Goal: Information Seeking & Learning: Learn about a topic

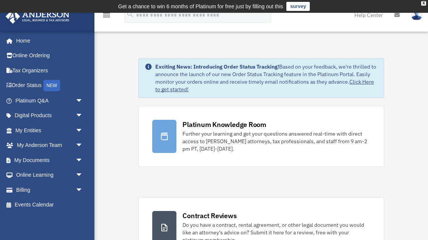
click at [46, 160] on link "My Documents arrow_drop_down" at bounding box center [49, 160] width 89 height 15
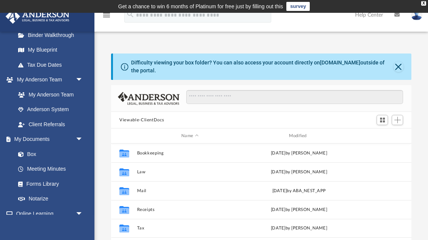
scroll to position [157, 0]
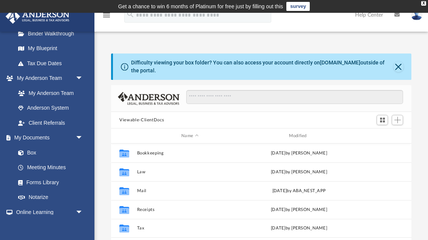
click at [56, 178] on link "Forms Library" at bounding box center [49, 182] width 76 height 15
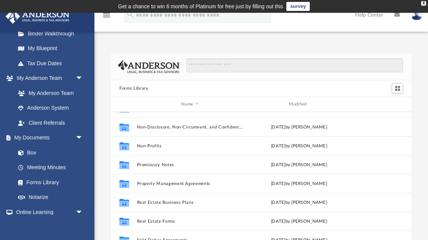
scroll to position [409, 0]
click at [55, 180] on link "Forms Library" at bounding box center [49, 182] width 76 height 15
click at [57, 181] on link "Forms Library" at bounding box center [49, 182] width 76 height 15
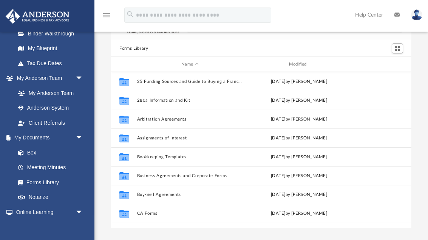
scroll to position [0, 0]
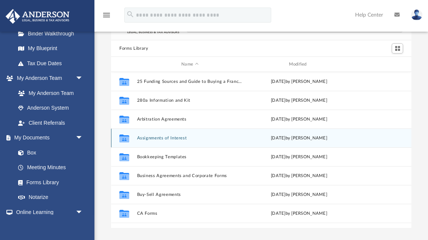
click at [162, 140] on button "Assignments of Interest" at bounding box center [190, 138] width 106 height 5
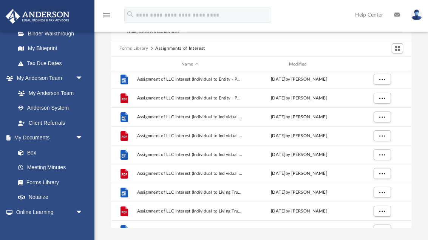
scroll to position [232, 0]
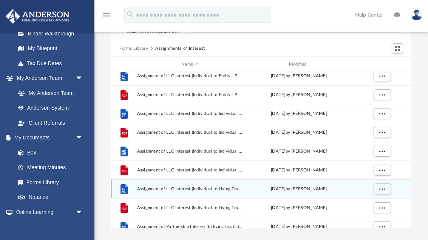
click at [238, 189] on span "Assignment of LLC Interest (Individual to Living Trust ).docx" at bounding box center [190, 189] width 106 height 5
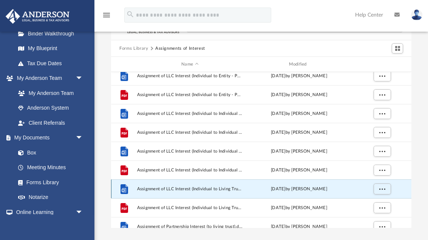
click at [194, 189] on span "Assignment of LLC Interest (Individual to Living Trust ).docx" at bounding box center [190, 189] width 106 height 5
click at [132, 192] on div "File" at bounding box center [124, 189] width 19 height 12
click at [236, 191] on span "Assignment of LLC Interest (Individual to Living Trust ).docx" at bounding box center [190, 189] width 106 height 5
click at [231, 191] on span "Assignment of LLC Interest (Individual to Living Trust ).docx" at bounding box center [190, 189] width 106 height 5
click at [209, 191] on span "Assignment of LLC Interest (Individual to Living Trust ).docx" at bounding box center [190, 189] width 106 height 5
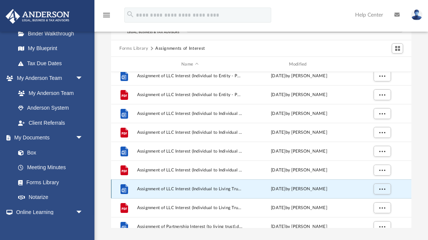
click at [212, 194] on div "File Assignment of LLC Interest (Individual to Living Trust ).docx Wed Oct 5 20…" at bounding box center [261, 189] width 300 height 19
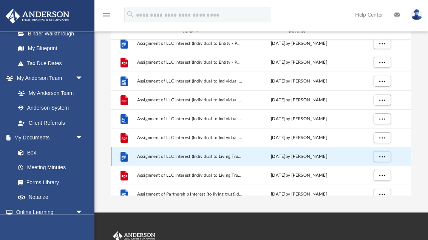
scroll to position [72, 0]
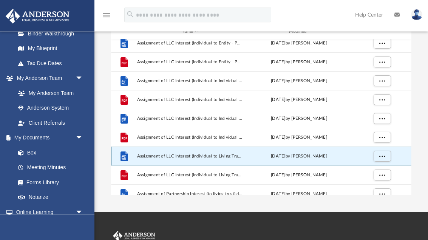
click at [246, 158] on div "Wed Oct 5 2022 by Mary Acree" at bounding box center [299, 157] width 106 height 7
click at [387, 157] on button "More options" at bounding box center [381, 156] width 17 height 11
click at [377, 174] on li "Preview" at bounding box center [375, 172] width 22 height 8
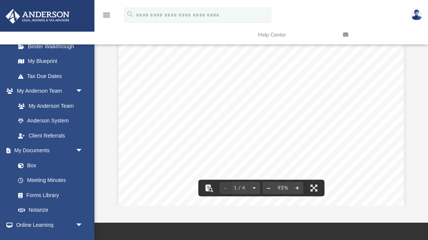
scroll to position [60, 0]
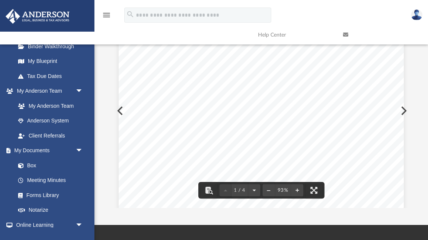
click at [384, 194] on div "ASSIGNMENT AND ASSUMPTION OF MEMBERSHIP INTEREST THIS ASSIGNMENT AND ASSUMPTION…" at bounding box center [260, 203] width 285 height 369
click at [393, 126] on div "ASSIGNMENT AND ASSUMPTION OF MEMBERSHIP INTEREST THIS ASSIGNMENT AND ASSUMPTION…" at bounding box center [260, 168] width 285 height 369
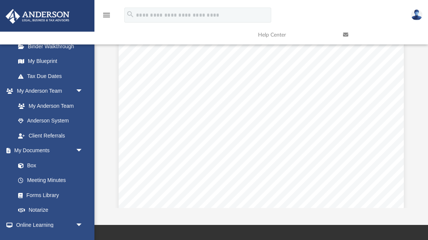
scroll to position [0, 0]
click at [421, 16] on img at bounding box center [416, 14] width 11 height 11
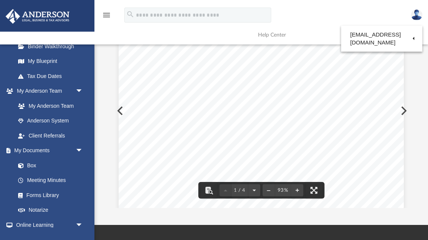
click at [399, 89] on div "ASSIGNMENT AND ASSUMPTION OF MEMBERSHIP INTEREST THIS ASSIGNMENT AND ASSUMPTION…" at bounding box center [260, 203] width 285 height 369
click at [400, 139] on div "ASSIGNMENT AND ASSUMPTION OF MEMBERSHIP INTEREST THIS ASSIGNMENT AND ASSUMPTION…" at bounding box center [260, 203] width 285 height 369
click at [374, 159] on div "ASSIGNMENT AND ASSUMPTION OF MEMBERSHIP INTEREST THIS ASSIGNMENT AND ASSUMPTION…" at bounding box center [260, 203] width 285 height 369
click at [366, 197] on div "ASSIGNMENT AND ASSUMPTION OF MEMBERSHIP INTEREST THIS ASSIGNMENT AND ASSUMPTION…" at bounding box center [260, 203] width 285 height 369
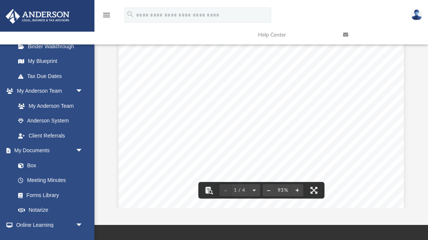
click at [110, 9] on div "menu" at bounding box center [106, 15] width 24 height 19
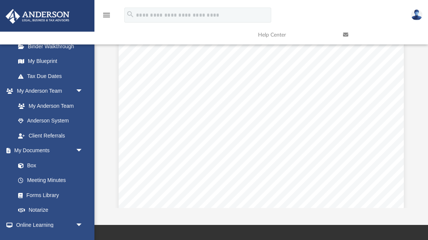
click at [111, 12] on icon "menu" at bounding box center [106, 15] width 9 height 9
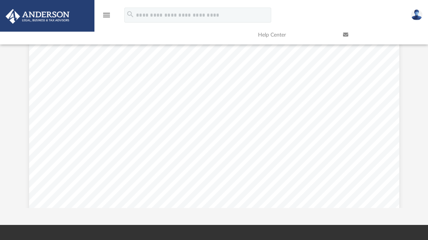
click at [24, 216] on div "App chong2@me.com Sign Out chong2@me.com Home Online Ordering Tax Organizers Or…" at bounding box center [214, 89] width 428 height 272
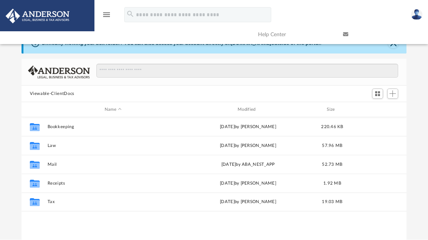
scroll to position [21, 0]
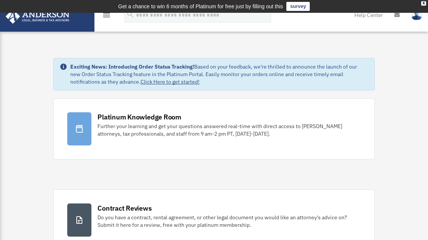
click at [375, 23] on link "Help Center" at bounding box center [368, 15] width 40 height 30
click at [281, 98] on link "Platinum Knowledge Room Further your learning and get your questions answered r…" at bounding box center [213, 128] width 321 height 61
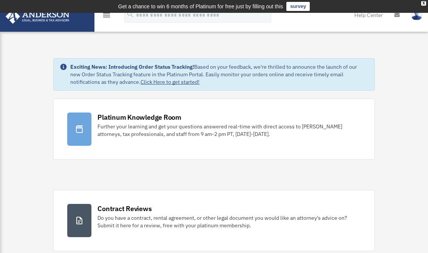
click at [71, 20] on img at bounding box center [37, 16] width 68 height 15
click at [52, 22] on img at bounding box center [37, 16] width 68 height 15
click at [426, 2] on td "Get a chance to win 6 months of Platinum for free just by filling out this surv…" at bounding box center [214, 6] width 428 height 13
click at [427, 5] on td "Get a chance to win 6 months of Platinum for free just by filling out this surv…" at bounding box center [214, 6] width 428 height 13
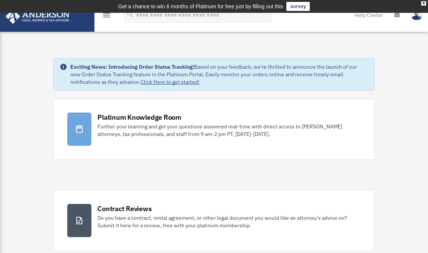
click at [426, 3] on td "Get a chance to win 6 months of Platinum for free just by filling out this surv…" at bounding box center [214, 6] width 428 height 13
click at [426, 2] on td "Get a chance to win 6 months of Platinum for free just by filling out this surv…" at bounding box center [214, 6] width 428 height 13
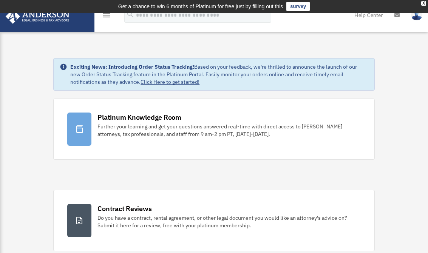
click at [426, 1] on td "Get a chance to win 6 months of Platinum for free just by filling out this surv…" at bounding box center [214, 6] width 428 height 13
click at [426, 5] on td "Get a chance to win 6 months of Platinum for free just by filling out this surv…" at bounding box center [214, 6] width 428 height 13
click at [426, 4] on td "Get a chance to win 6 months of Platinum for free just by filling out this surv…" at bounding box center [214, 6] width 428 height 13
click at [426, 2] on td "Get a chance to win 6 months of Platinum for free just by filling out this surv…" at bounding box center [214, 6] width 428 height 13
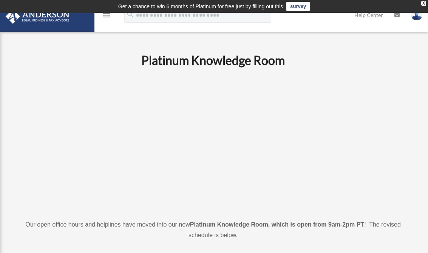
click at [111, 17] on icon "menu" at bounding box center [106, 15] width 9 height 9
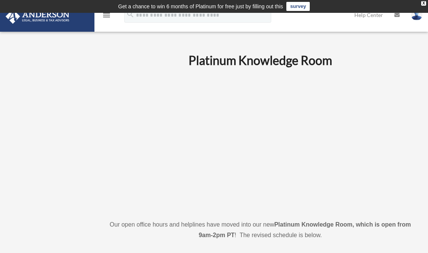
click at [110, 14] on icon "menu" at bounding box center [106, 15] width 9 height 9
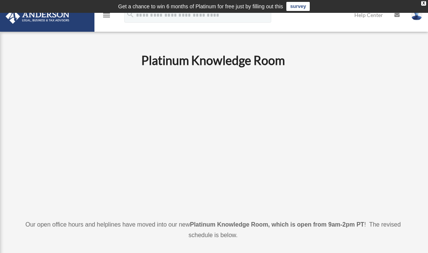
click at [105, 18] on icon "menu" at bounding box center [106, 15] width 9 height 9
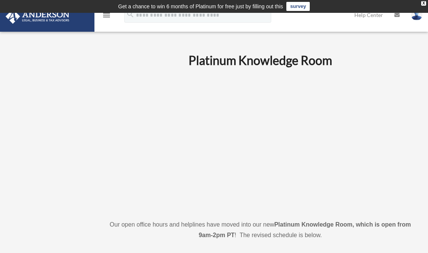
click at [111, 14] on icon "menu" at bounding box center [106, 15] width 9 height 9
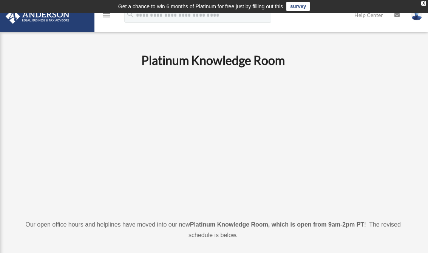
click at [111, 11] on td "Get a chance to win 6 months of Platinum for free just by filling out this surv…" at bounding box center [214, 6] width 428 height 13
click at [110, 13] on icon "menu" at bounding box center [106, 15] width 9 height 9
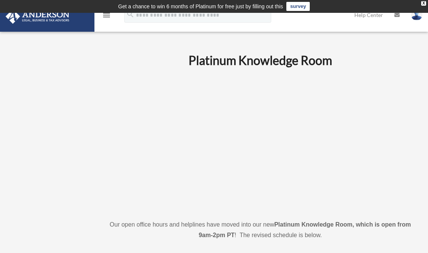
click at [111, 17] on icon "menu" at bounding box center [106, 15] width 9 height 9
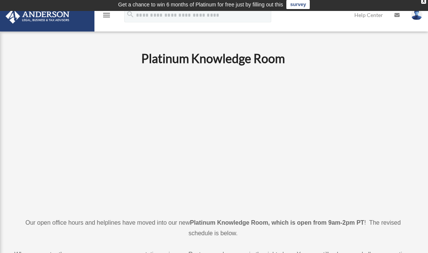
scroll to position [2, 0]
click at [111, 18] on icon "menu" at bounding box center [106, 15] width 9 height 9
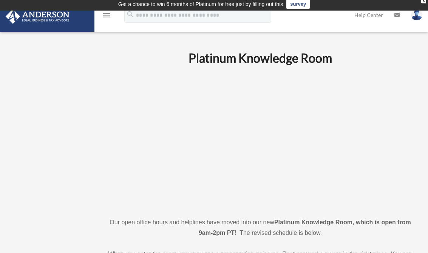
click at [111, 18] on icon "menu" at bounding box center [106, 15] width 9 height 9
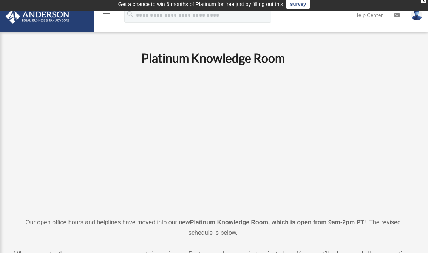
click at [109, 15] on icon "menu" at bounding box center [106, 15] width 9 height 9
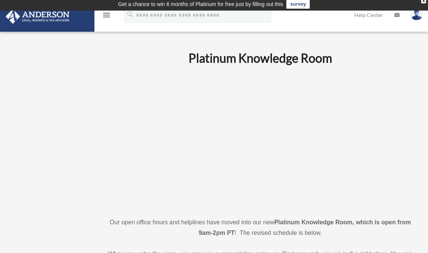
click at [128, 29] on div "menu search Site Menu add [EMAIL_ADDRESS][DOMAIN_NAME] My Profile Reset Passwor…" at bounding box center [214, 19] width 416 height 26
click at [110, 16] on icon "menu" at bounding box center [106, 15] width 9 height 9
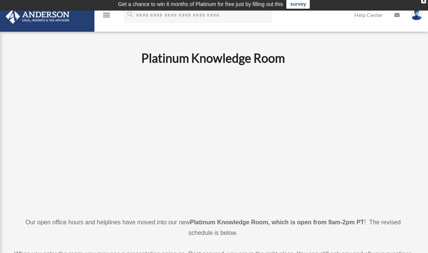
click at [109, 12] on icon "menu" at bounding box center [106, 15] width 9 height 9
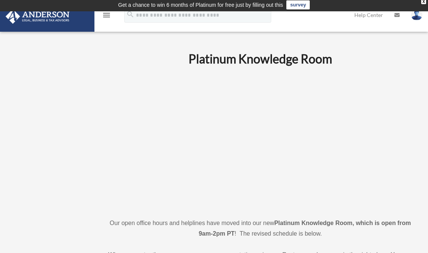
scroll to position [3, 0]
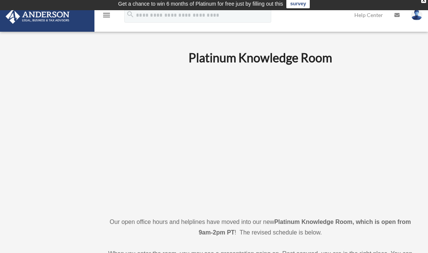
click at [111, 14] on icon "menu" at bounding box center [106, 15] width 9 height 9
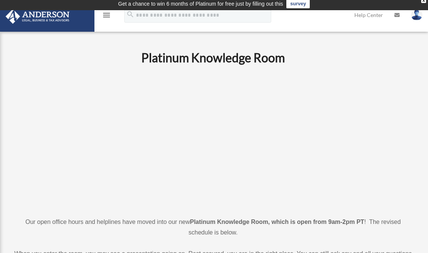
click at [110, 13] on icon "menu" at bounding box center [106, 15] width 9 height 9
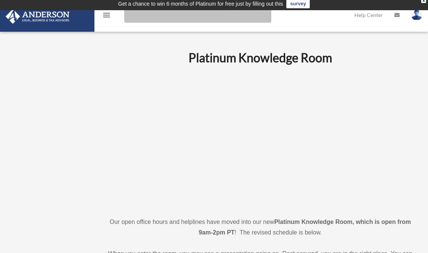
click at [125, 11] on input "search" at bounding box center [197, 15] width 147 height 15
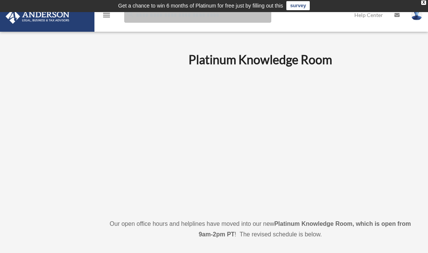
scroll to position [0, 0]
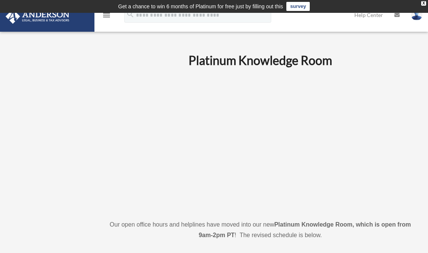
click at [110, 67] on h1 "Platinum Knowledge Room" at bounding box center [260, 60] width 305 height 17
click at [122, 60] on h1 "Platinum Knowledge Room" at bounding box center [260, 60] width 305 height 17
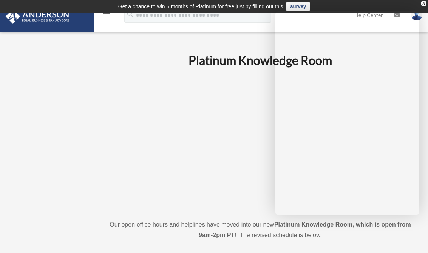
click at [136, 173] on p at bounding box center [260, 143] width 305 height 131
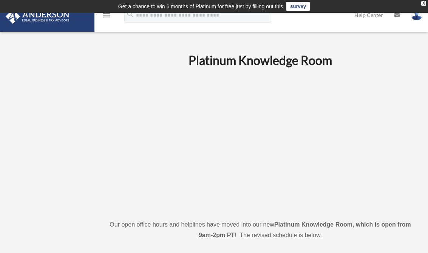
click at [427, 4] on td "Get a chance to win 6 months of Platinum for free just by filling out this surv…" at bounding box center [214, 6] width 428 height 13
click at [426, 1] on td "Get a chance to win 6 months of Platinum for free just by filling out this surv…" at bounding box center [214, 6] width 428 height 13
click at [426, 2] on td "Get a chance to win 6 months of Platinum for free just by filling out this surv…" at bounding box center [214, 6] width 428 height 13
click at [426, 3] on td "Get a chance to win 6 months of Platinum for free just by filling out this surv…" at bounding box center [214, 6] width 428 height 13
click at [426, 9] on td "Get a chance to win 6 months of Platinum for free just by filling out this surv…" at bounding box center [214, 6] width 428 height 13
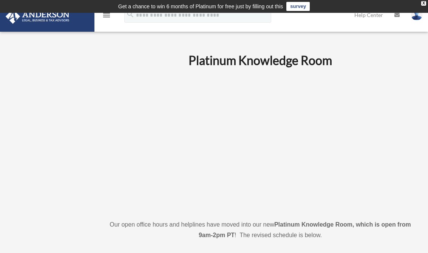
click at [426, 3] on td "Get a chance to win 6 months of Platinum for free just by filling out this surv…" at bounding box center [214, 6] width 428 height 13
click at [426, 8] on td "Get a chance to win 6 months of Platinum for free just by filling out this surv…" at bounding box center [214, 6] width 428 height 13
click at [427, 10] on td "Get a chance to win 6 months of Platinum for free just by filling out this surv…" at bounding box center [214, 6] width 428 height 13
click at [426, 10] on td "Get a chance to win 6 months of Platinum for free just by filling out this surv…" at bounding box center [214, 6] width 428 height 13
click at [426, 5] on td "Get a chance to win 6 months of Platinum for free just by filling out this surv…" at bounding box center [214, 6] width 428 height 13
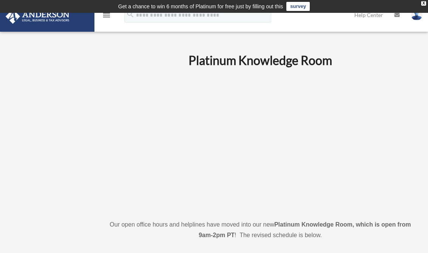
click at [427, 5] on td "Get a chance to win 6 months of Platinum for free just by filling out this surv…" at bounding box center [214, 6] width 428 height 13
click at [426, 3] on td "Get a chance to win 6 months of Platinum for free just by filling out this surv…" at bounding box center [214, 6] width 428 height 13
click at [426, 2] on td "Get a chance to win 6 months of Platinum for free just by filling out this surv…" at bounding box center [214, 6] width 428 height 13
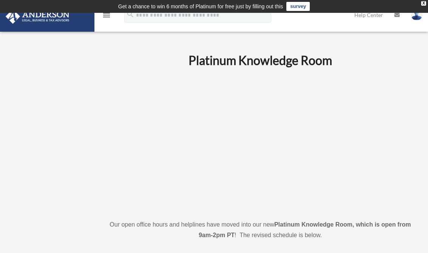
click at [426, 9] on td "Get a chance to win 6 months of Platinum for free just by filling out this surv…" at bounding box center [214, 6] width 428 height 13
click at [426, 5] on td "Get a chance to win 6 months of Platinum for free just by filling out this surv…" at bounding box center [214, 6] width 428 height 13
click at [426, 3] on td "Get a chance to win 6 months of Platinum for free just by filling out this surv…" at bounding box center [214, 6] width 428 height 13
click at [426, 1] on td "Get a chance to win 6 months of Platinum for free just by filling out this surv…" at bounding box center [214, 6] width 428 height 13
click at [426, 9] on td "Get a chance to win 6 months of Platinum for free just by filling out this surv…" at bounding box center [214, 6] width 428 height 13
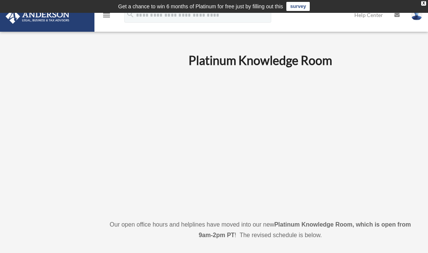
click at [426, 3] on td "Get a chance to win 6 months of Platinum for free just by filling out this surv…" at bounding box center [214, 6] width 428 height 13
click at [426, 6] on td "Get a chance to win 6 months of Platinum for free just by filling out this surv…" at bounding box center [214, 6] width 428 height 13
click at [426, 4] on td "Get a chance to win 6 months of Platinum for free just by filling out this surv…" at bounding box center [214, 6] width 428 height 13
click at [427, 7] on td "Get a chance to win 6 months of Platinum for free just by filling out this surv…" at bounding box center [214, 6] width 428 height 13
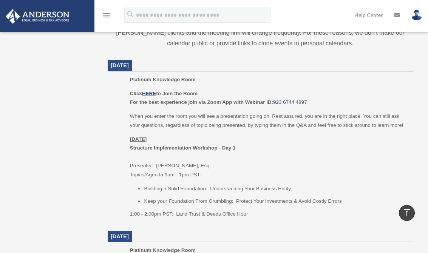
scroll to position [324, 0]
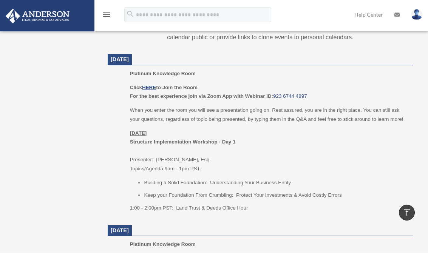
click at [371, 168] on p "[DATE] Structure Implementation Workshop - Day 1 Presenter: [PERSON_NAME], Esq.…" at bounding box center [268, 151] width 277 height 45
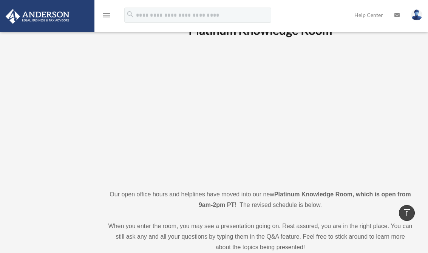
scroll to position [0, 0]
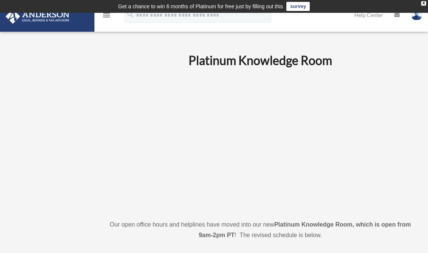
click at [110, 16] on icon "menu" at bounding box center [106, 15] width 9 height 9
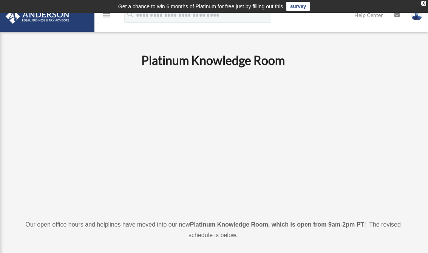
click at [110, 14] on icon "menu" at bounding box center [106, 15] width 9 height 9
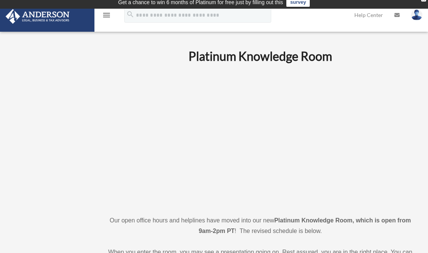
scroll to position [5, 0]
click at [425, 14] on link at bounding box center [416, 14] width 23 height 33
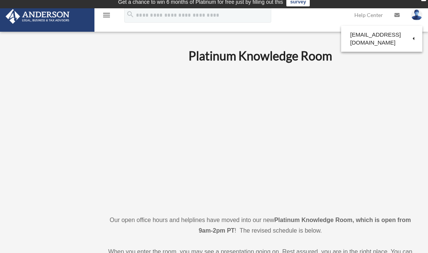
click at [285, 69] on link "Logout" at bounding box center [293, 65] width 75 height 15
